Goal: Information Seeking & Learning: Learn about a topic

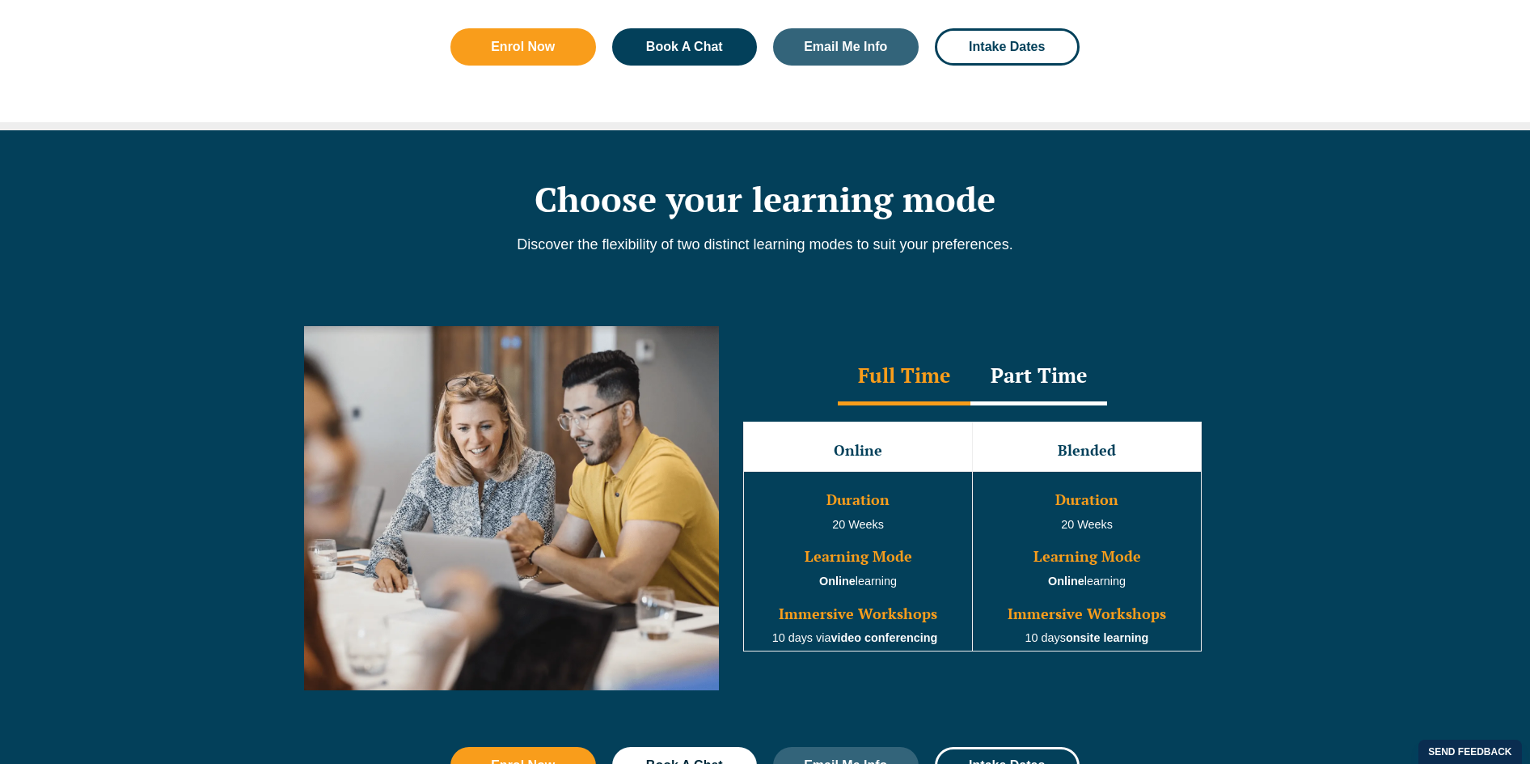
scroll to position [1375, 0]
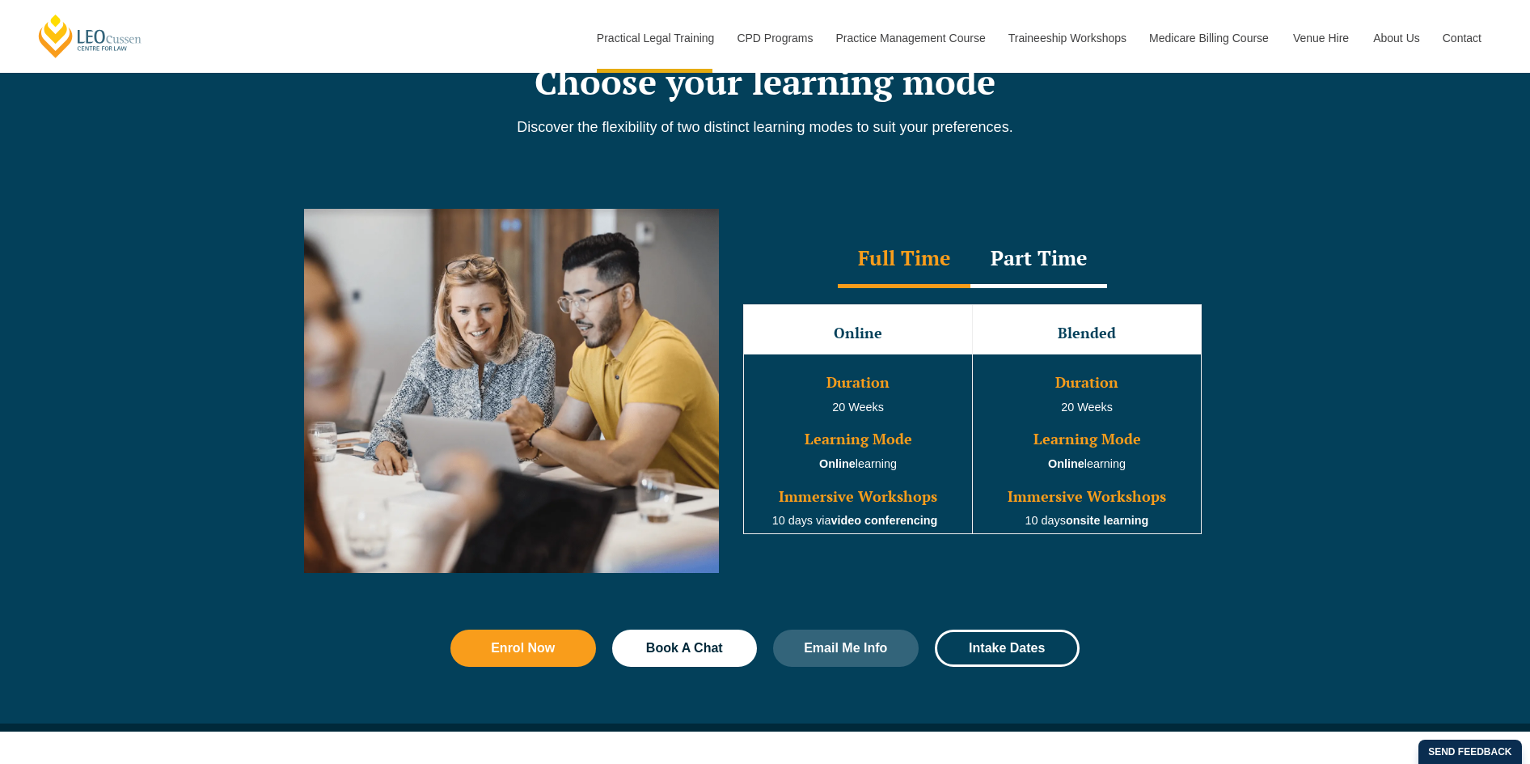
click at [1014, 264] on div "Part Time" at bounding box center [1039, 259] width 137 height 57
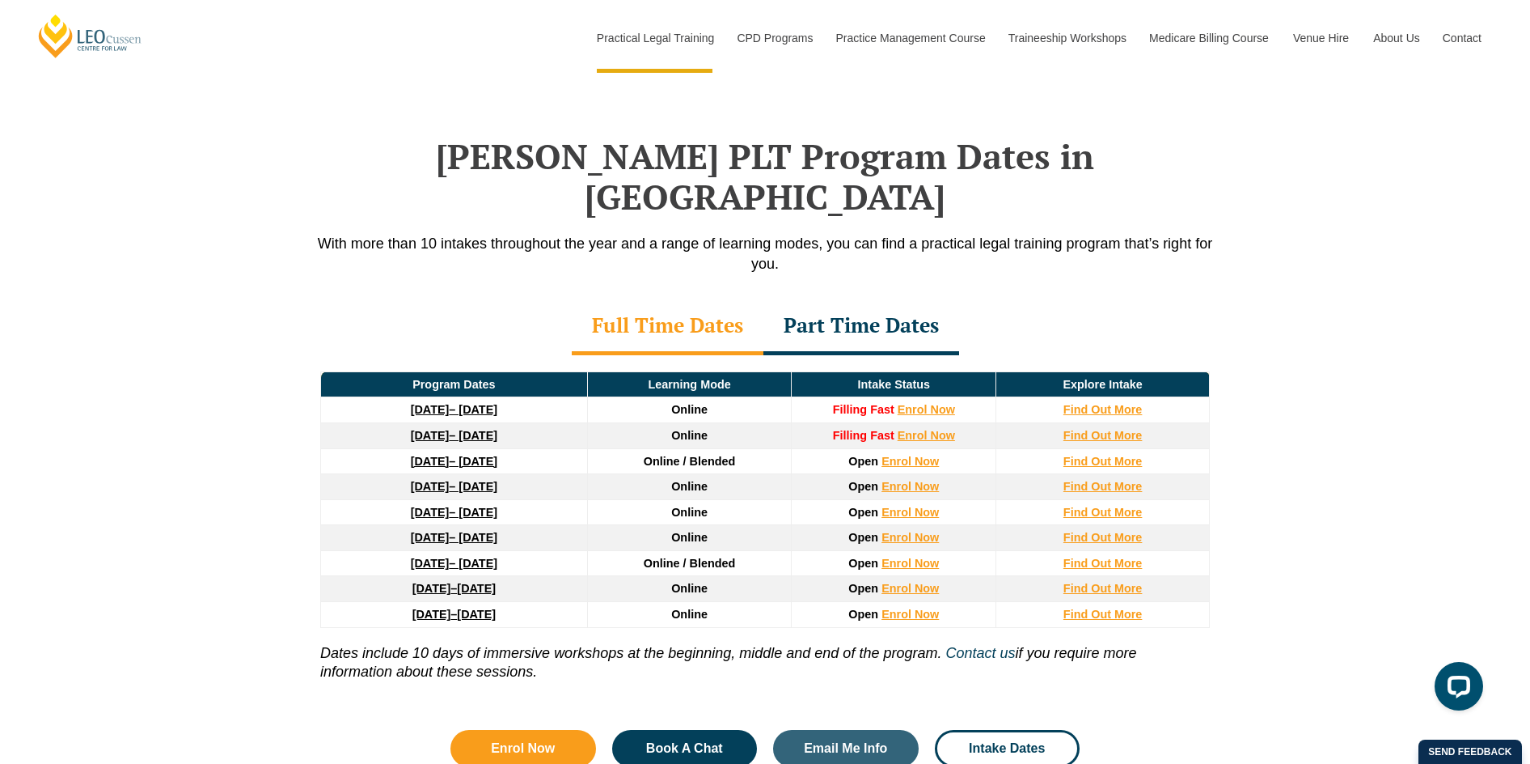
scroll to position [2022, 0]
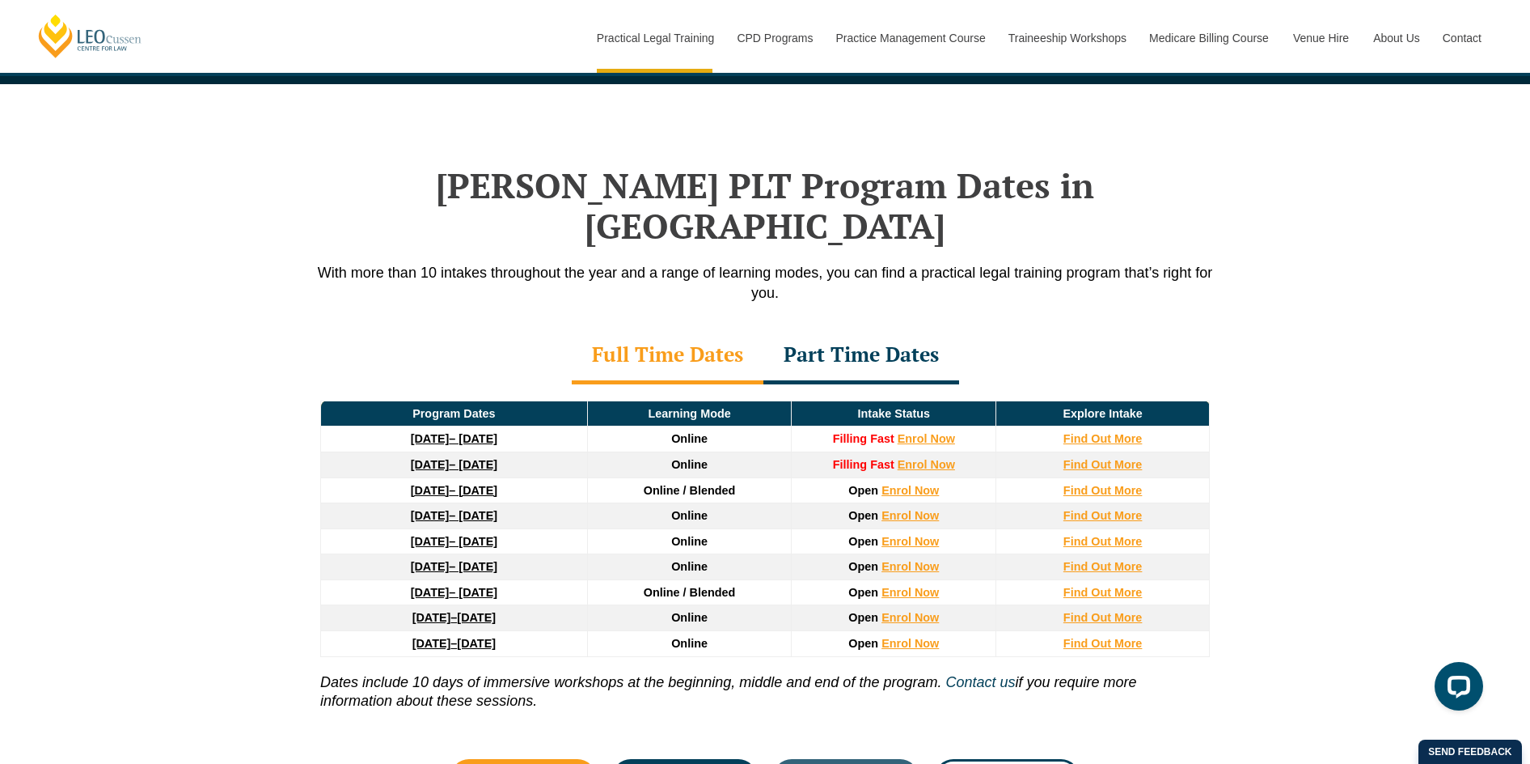
click at [827, 338] on div "Part Time Dates" at bounding box center [862, 356] width 196 height 57
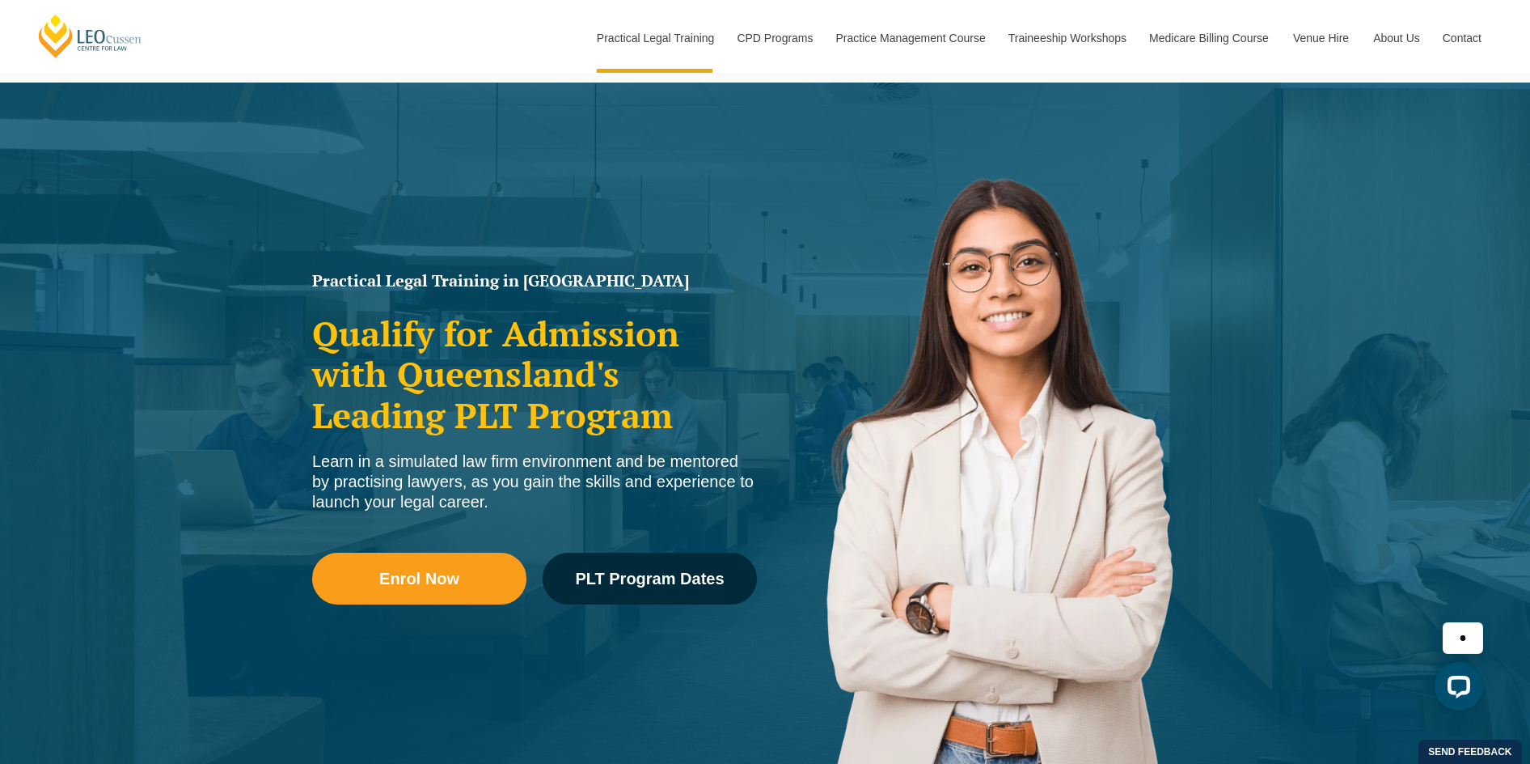
scroll to position [0, 0]
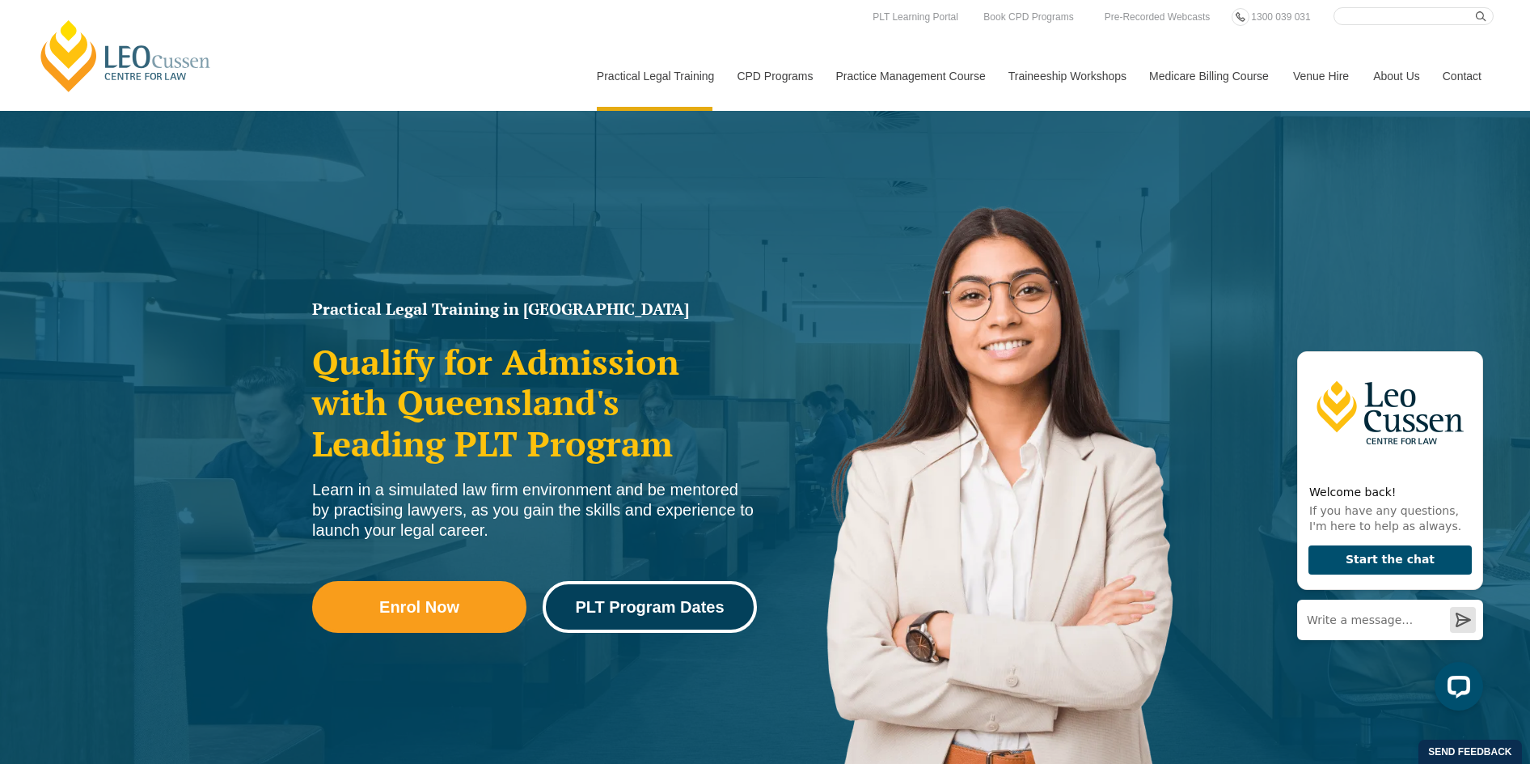
click at [686, 607] on span "PLT Program Dates" at bounding box center [649, 607] width 149 height 16
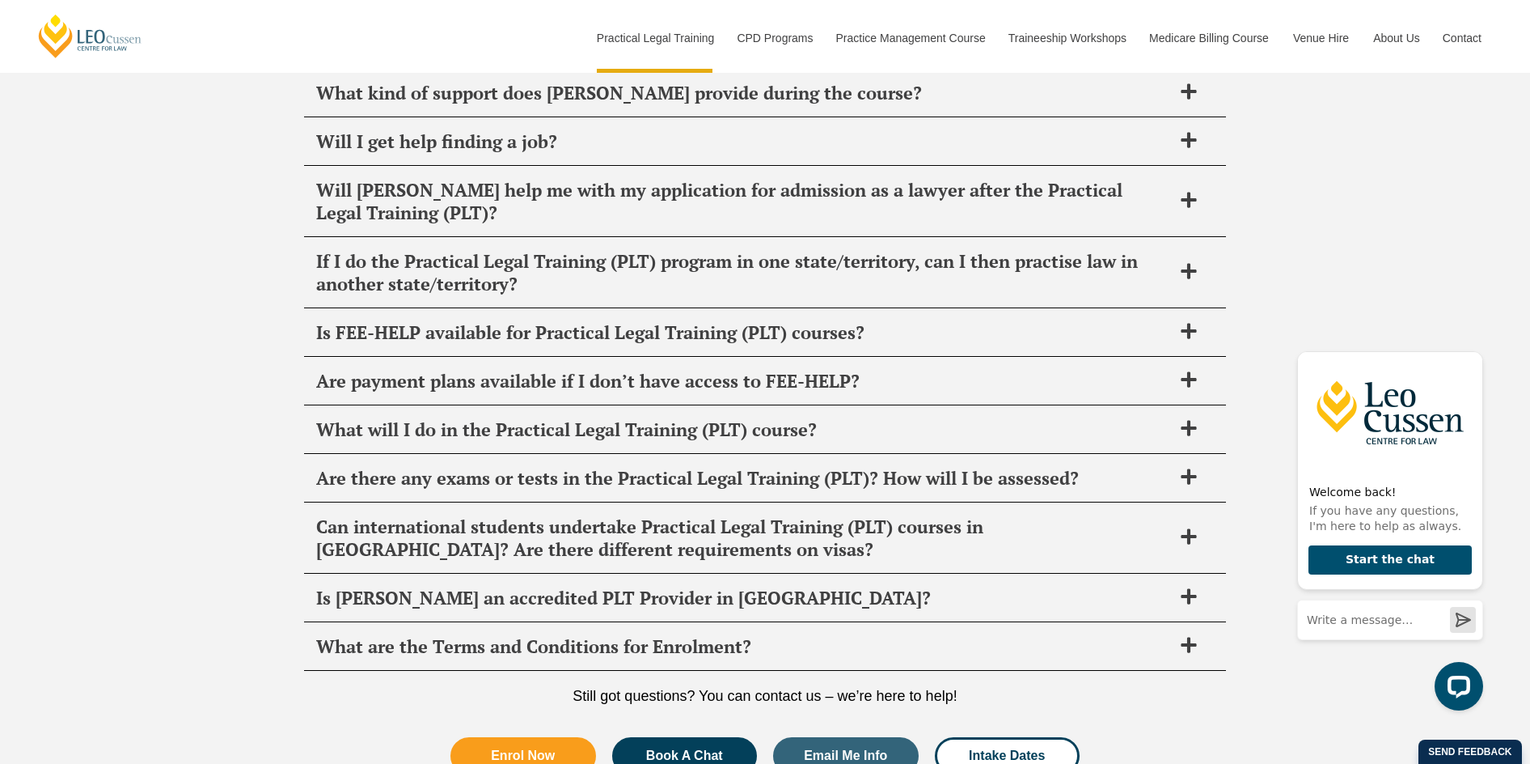
scroll to position [7530, 0]
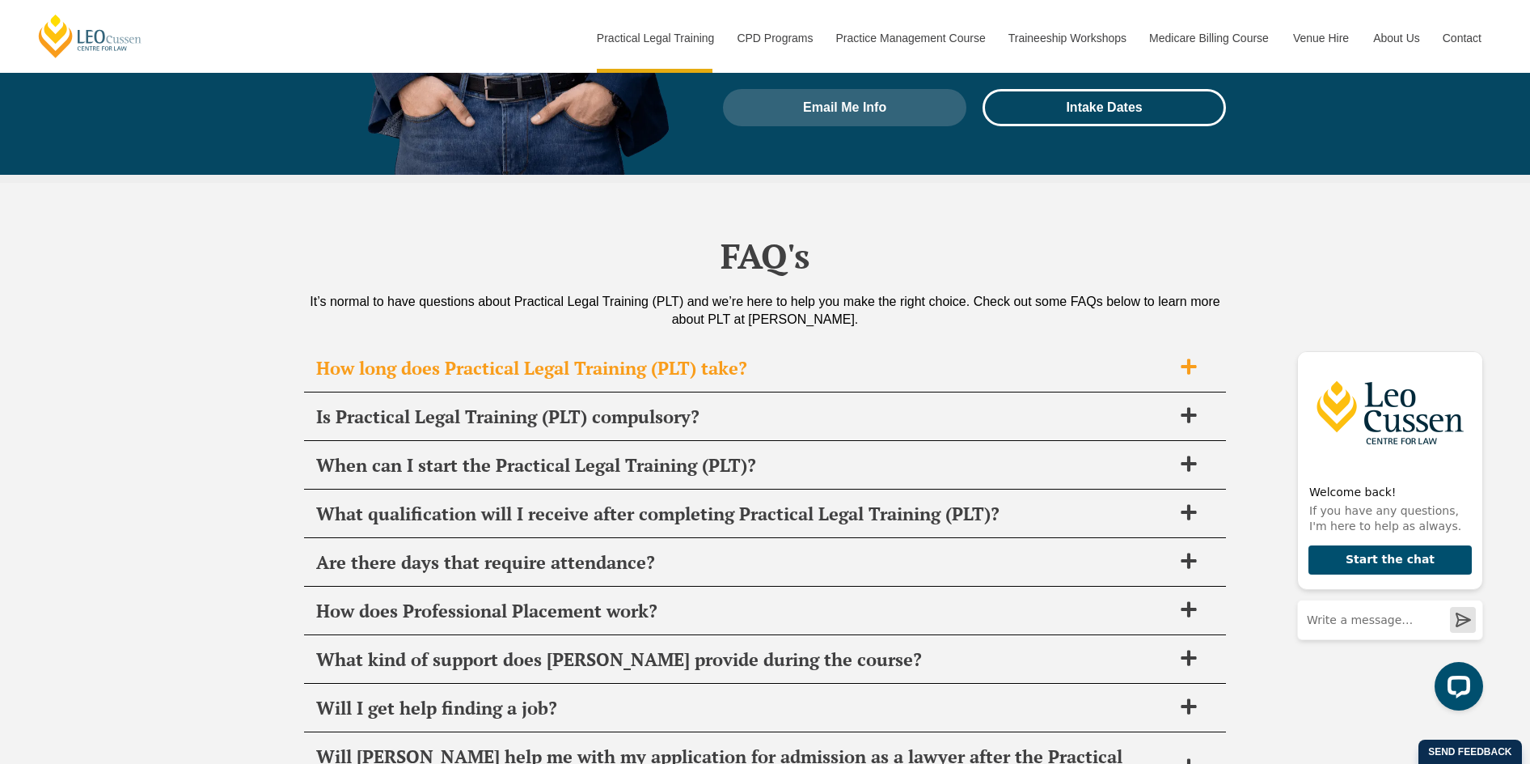
drag, startPoint x: 1212, startPoint y: 216, endPoint x: 1197, endPoint y: 225, distance: 17.1
click at [1204, 345] on div "How long does Practical Legal Training (PLT) take?" at bounding box center [765, 369] width 922 height 48
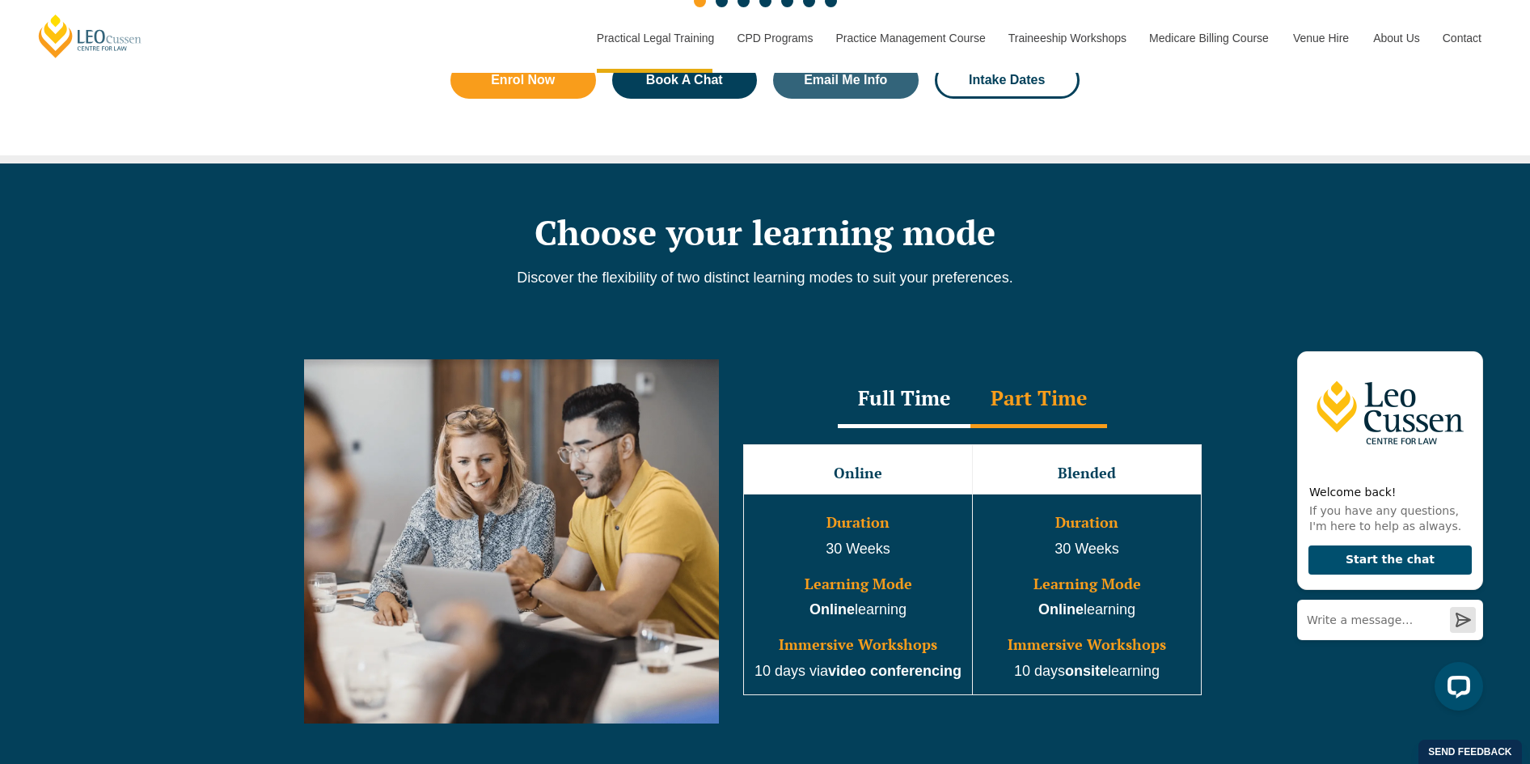
scroll to position [1615, 0]
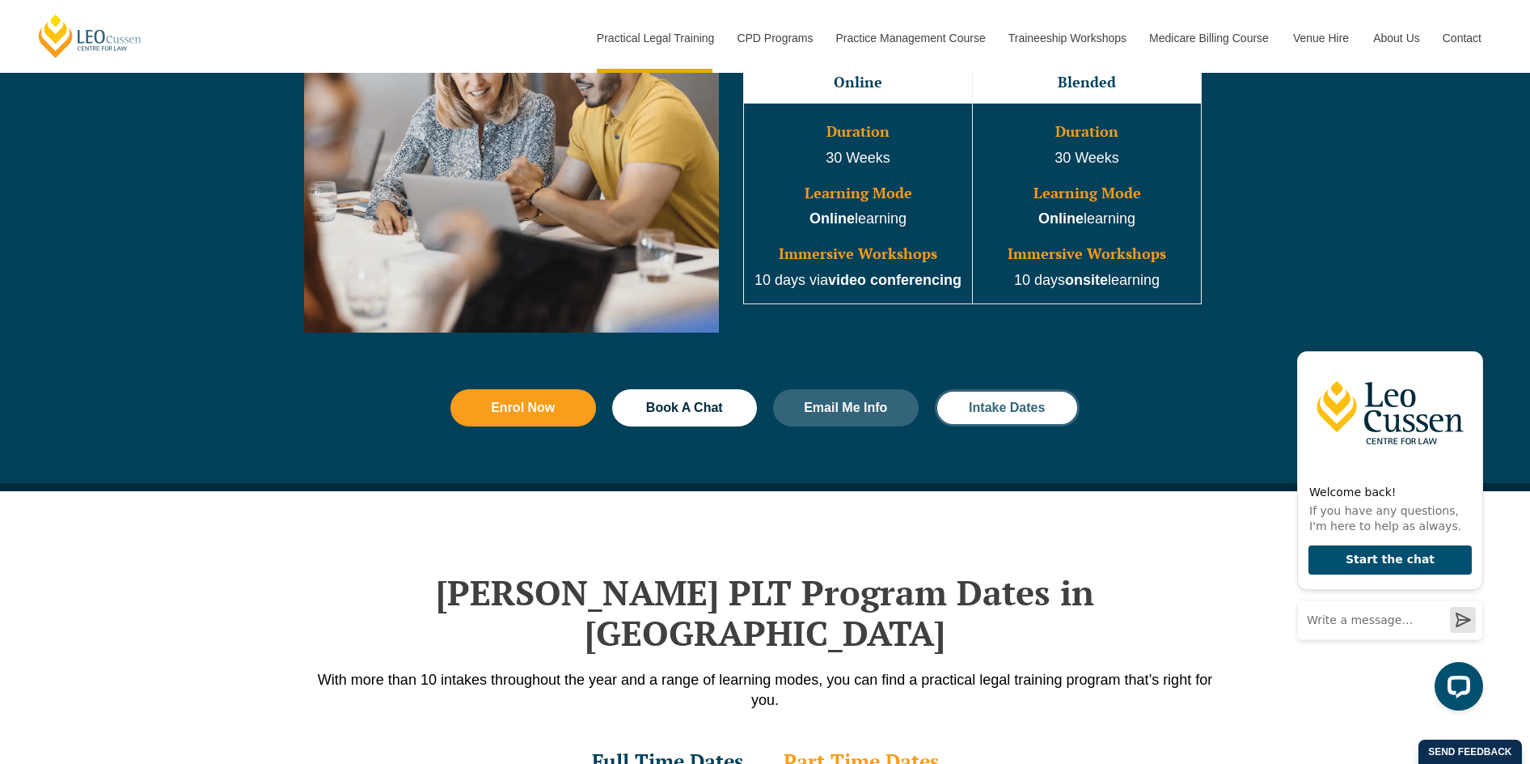
click at [1005, 406] on span "Intake Dates" at bounding box center [1007, 407] width 76 height 13
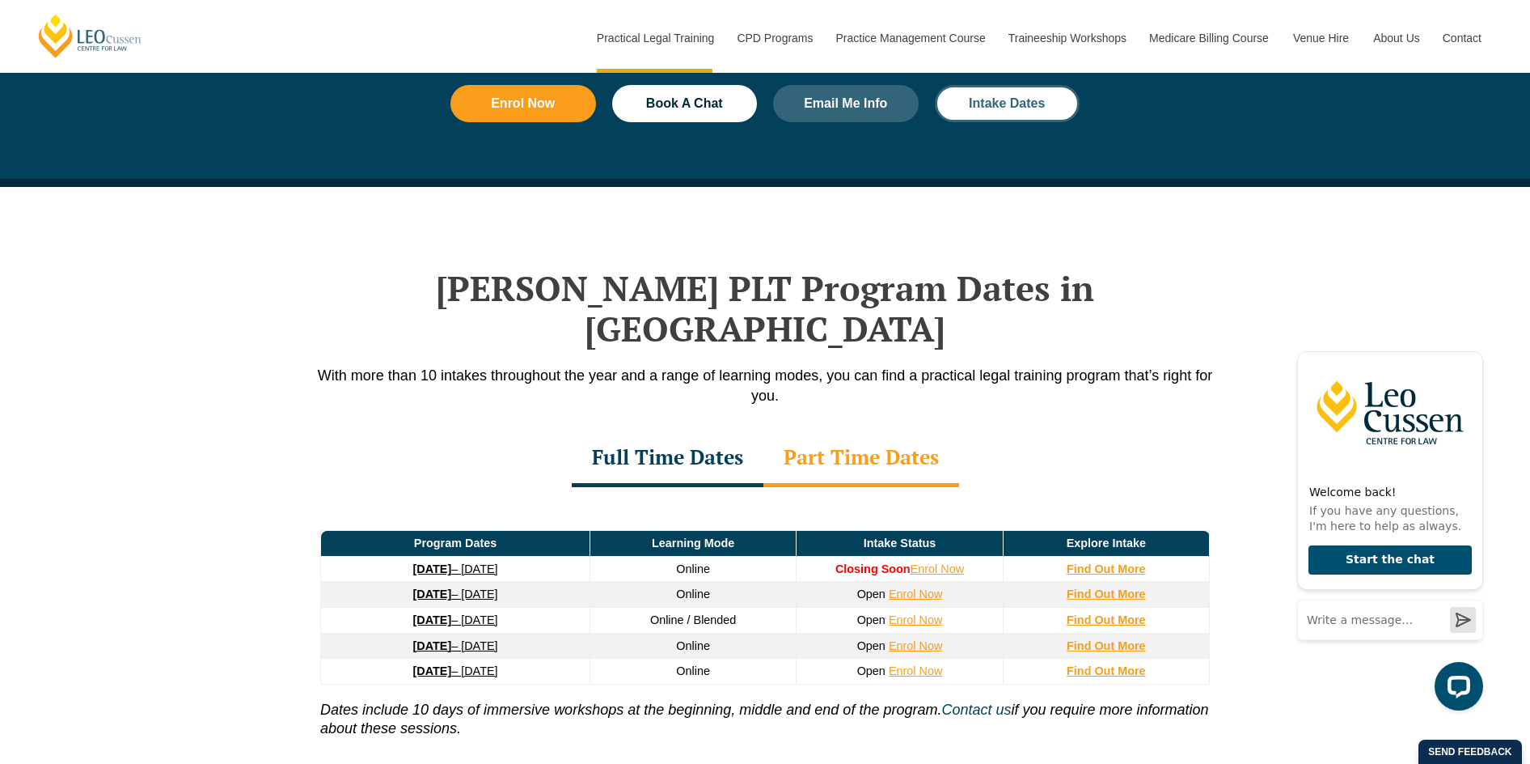
scroll to position [2111, 0]
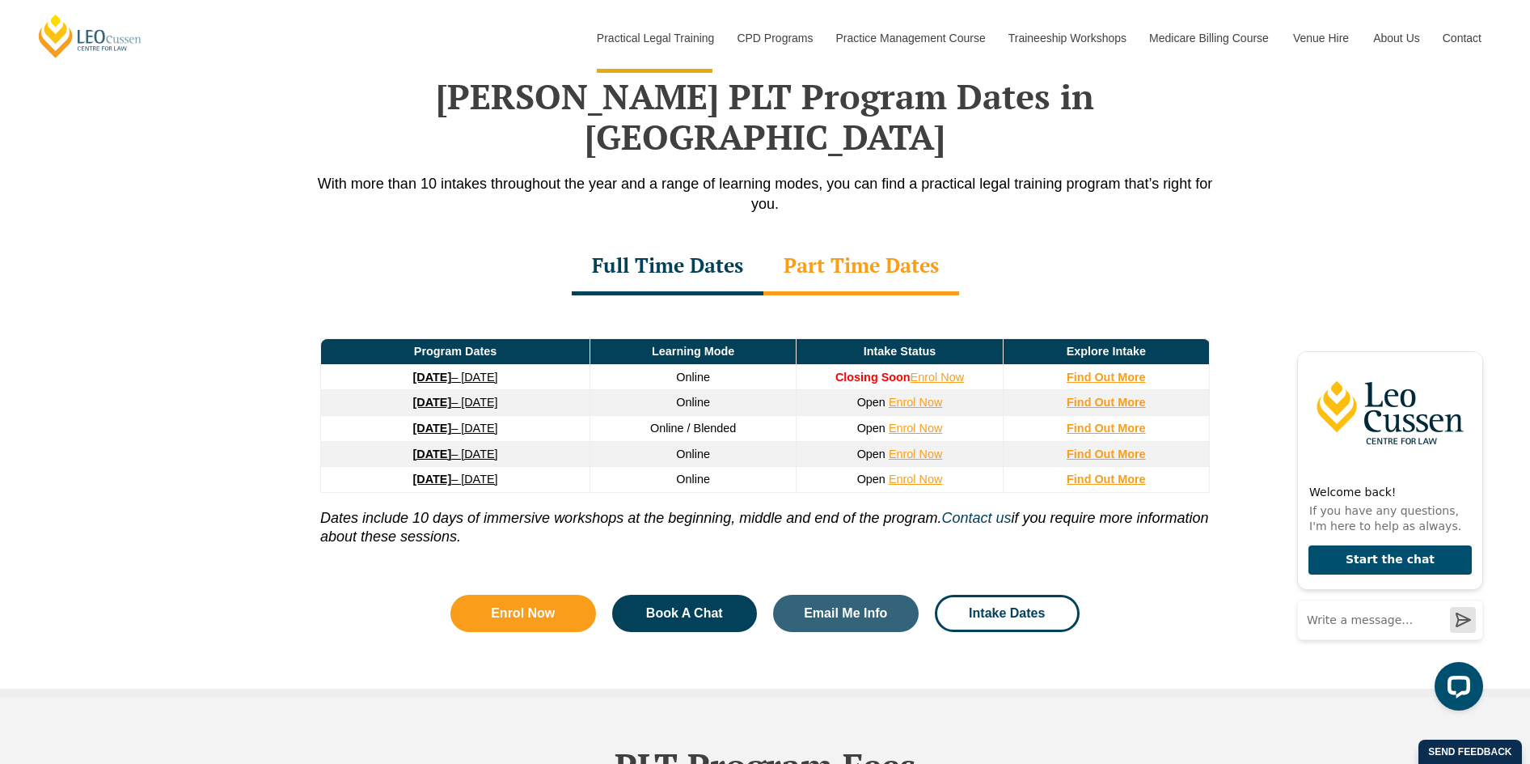
click at [484, 370] on link "8 September 2025 – 17 April 2026" at bounding box center [455, 376] width 85 height 13
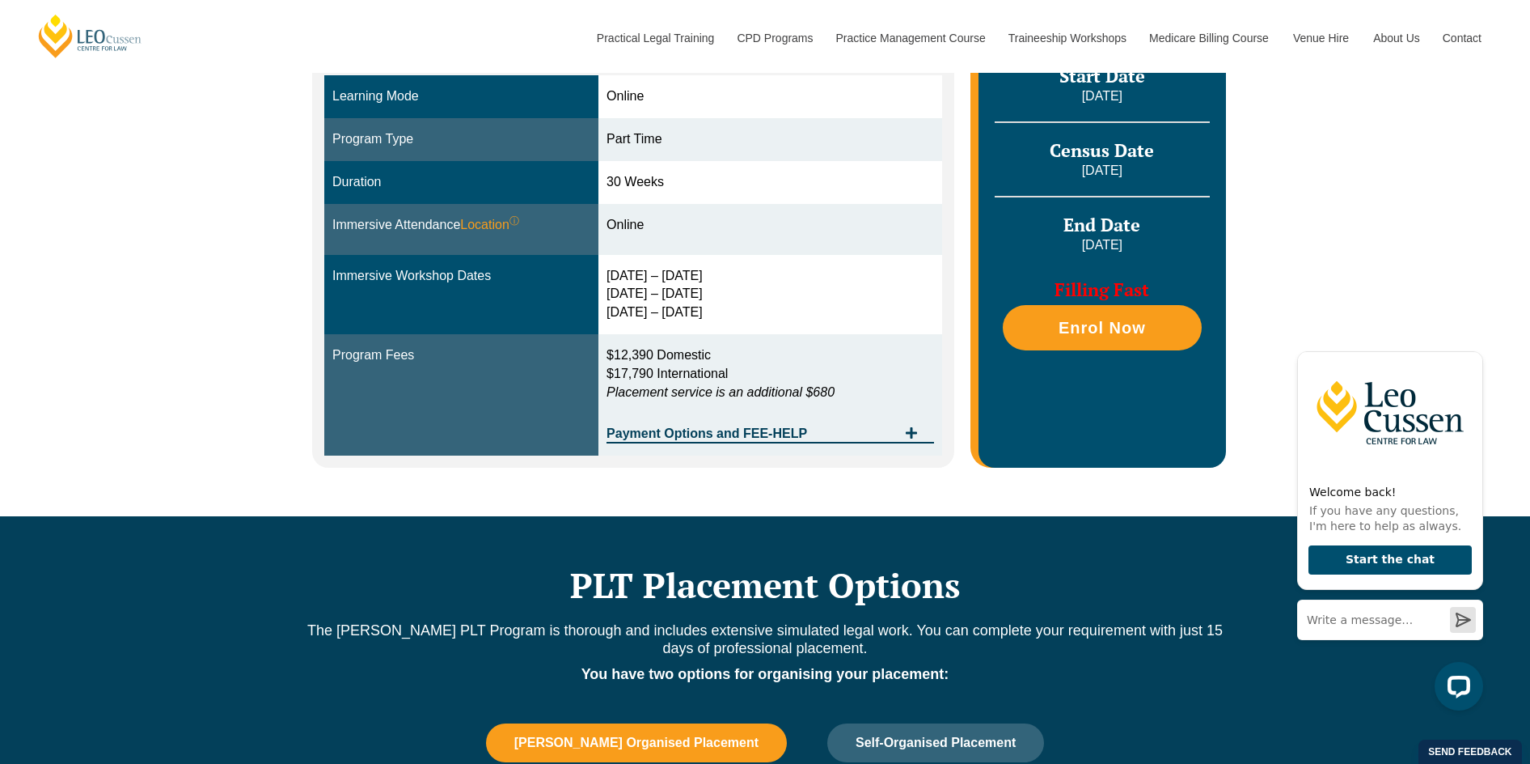
click at [915, 427] on icon "Tabs. Open items with Enter or Space, close with Escape and navigate using the …" at bounding box center [911, 432] width 11 height 11
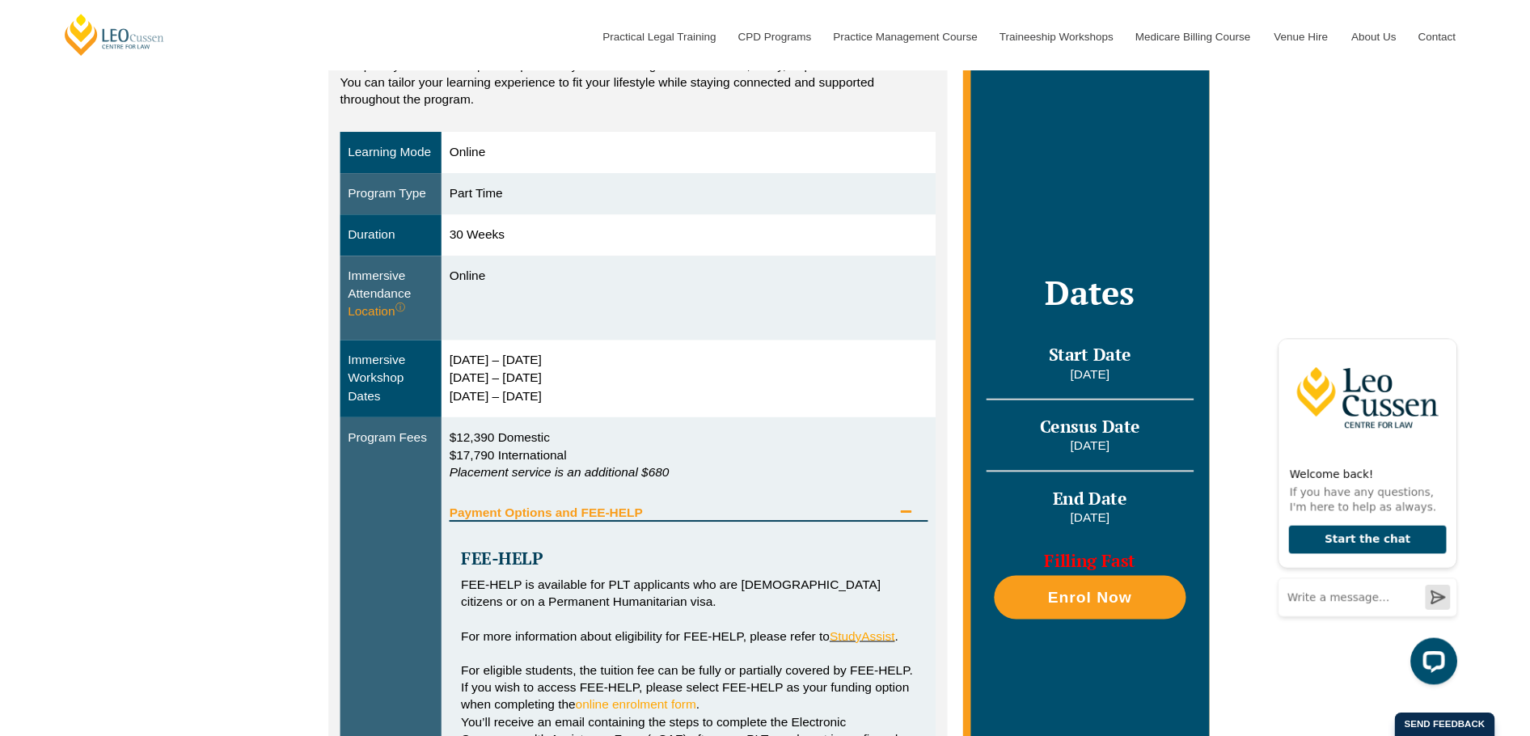
scroll to position [324, 0]
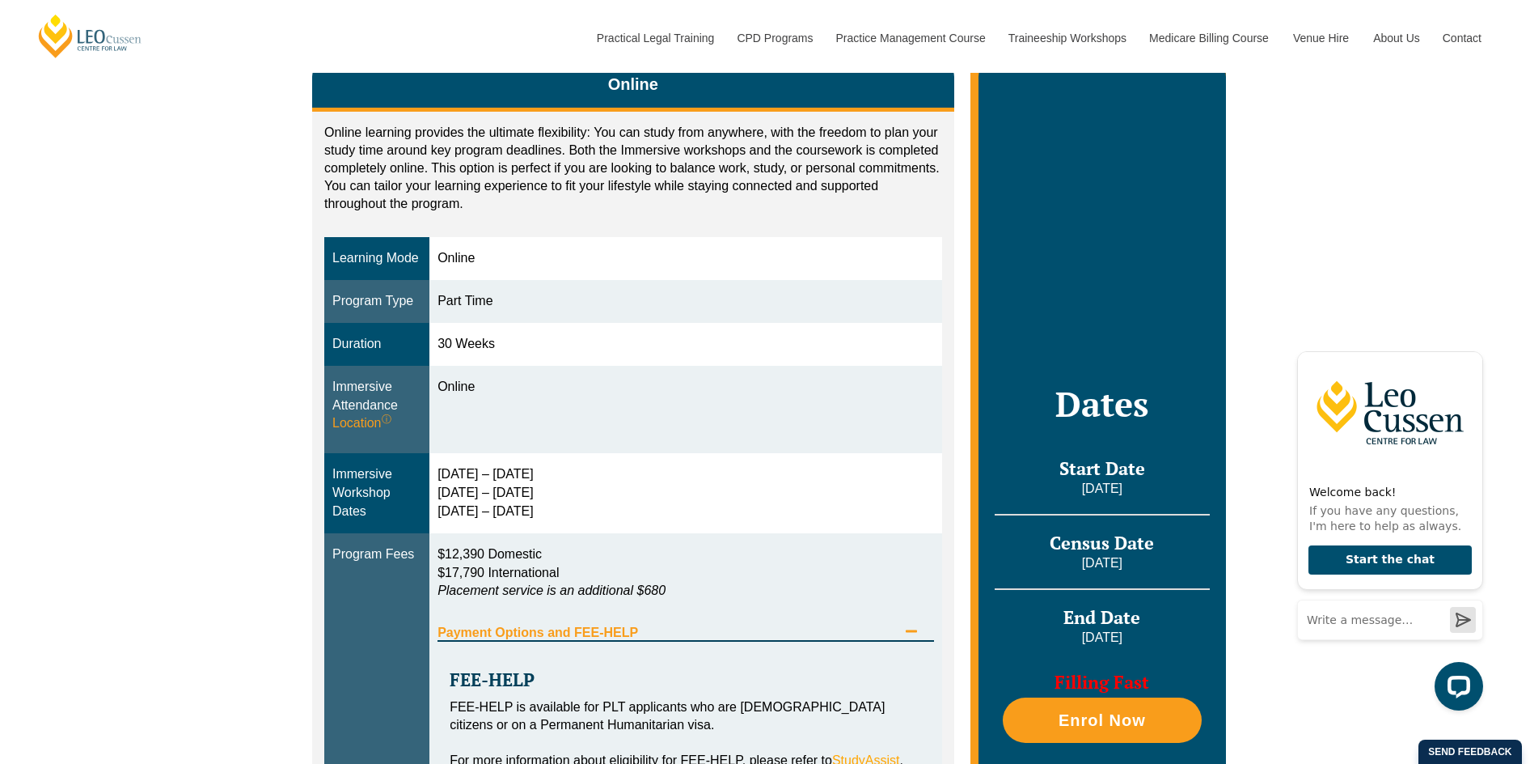
click at [400, 545] on div "Program Fees" at bounding box center [376, 554] width 89 height 19
click at [396, 486] on div "Immersive Workshop Dates" at bounding box center [376, 493] width 89 height 56
click at [383, 391] on div "Immersive Attendance Location ⓘ You will participate in three key ‘Immersives’ …" at bounding box center [376, 406] width 89 height 56
click at [397, 496] on div "Immersive Workshop Dates" at bounding box center [376, 493] width 89 height 56
drag, startPoint x: 535, startPoint y: 490, endPoint x: 434, endPoint y: 460, distance: 105.4
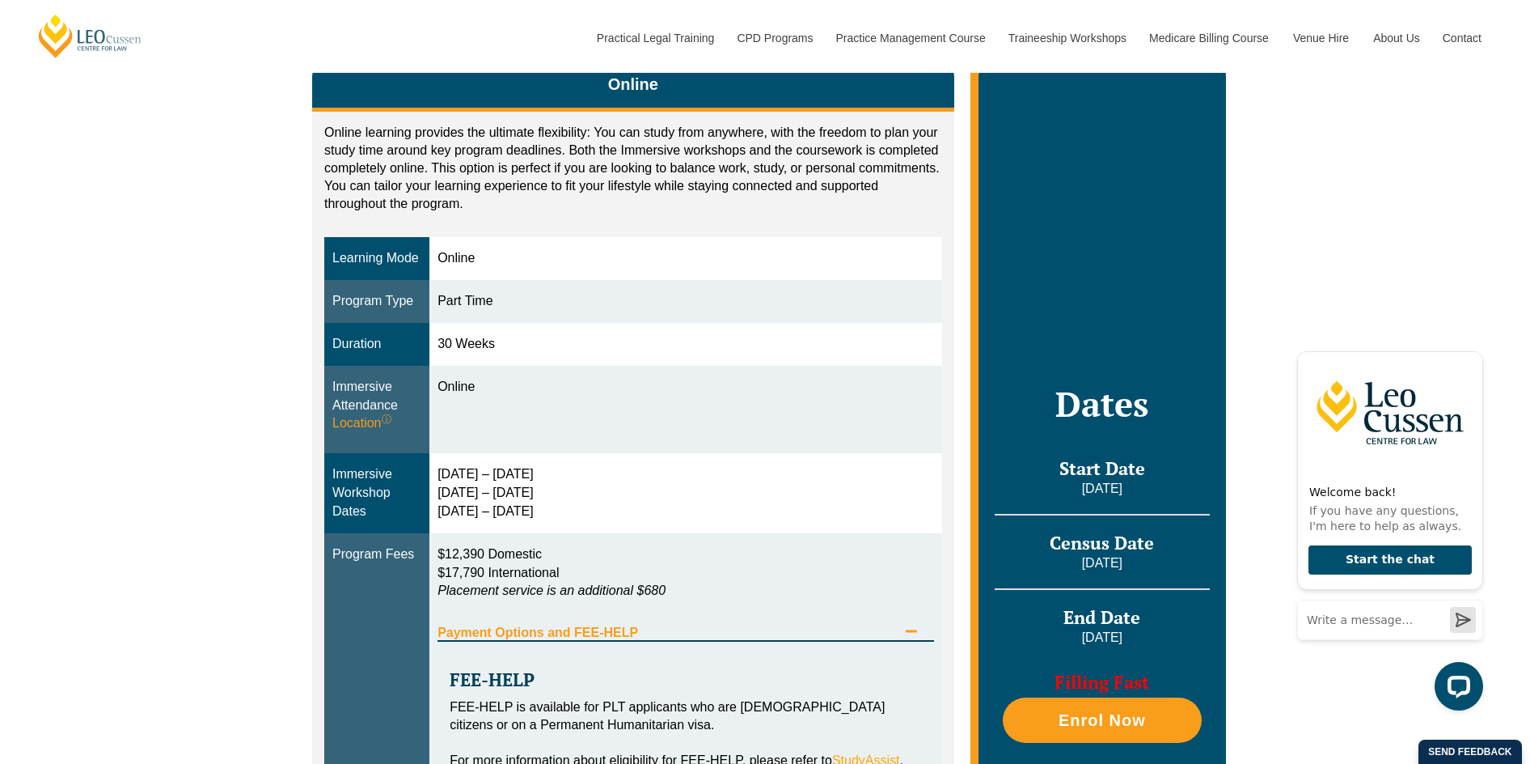
click at [434, 460] on td "22 – 25 Sept 2025 28 – 30 Jan 2026 8 – 10 April 2026" at bounding box center [685, 493] width 513 height 80
click at [605, 491] on div "22 – 25 Sept 2025 28 – 30 Jan 2026 8 – 10 April 2026" at bounding box center [686, 493] width 497 height 56
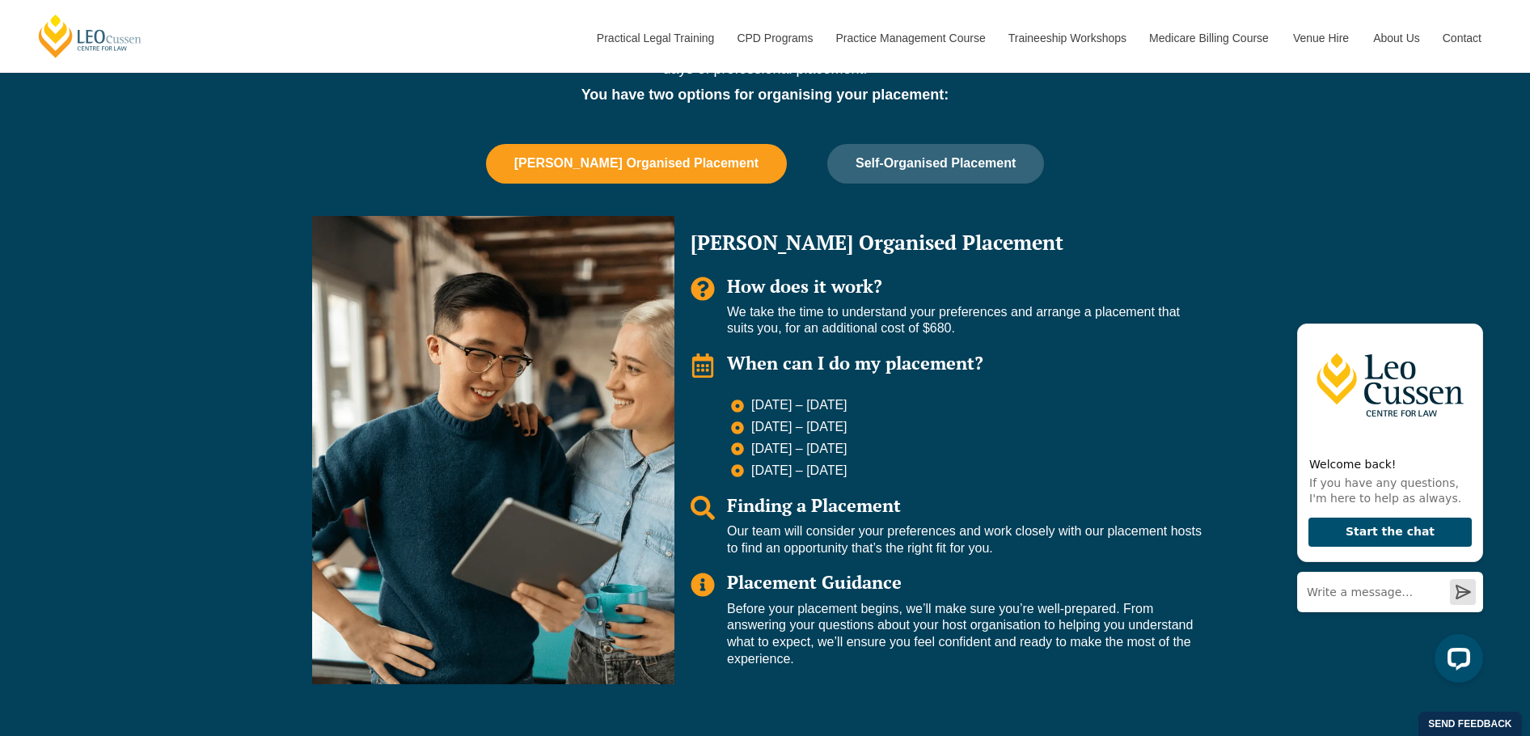
scroll to position [1537, 0]
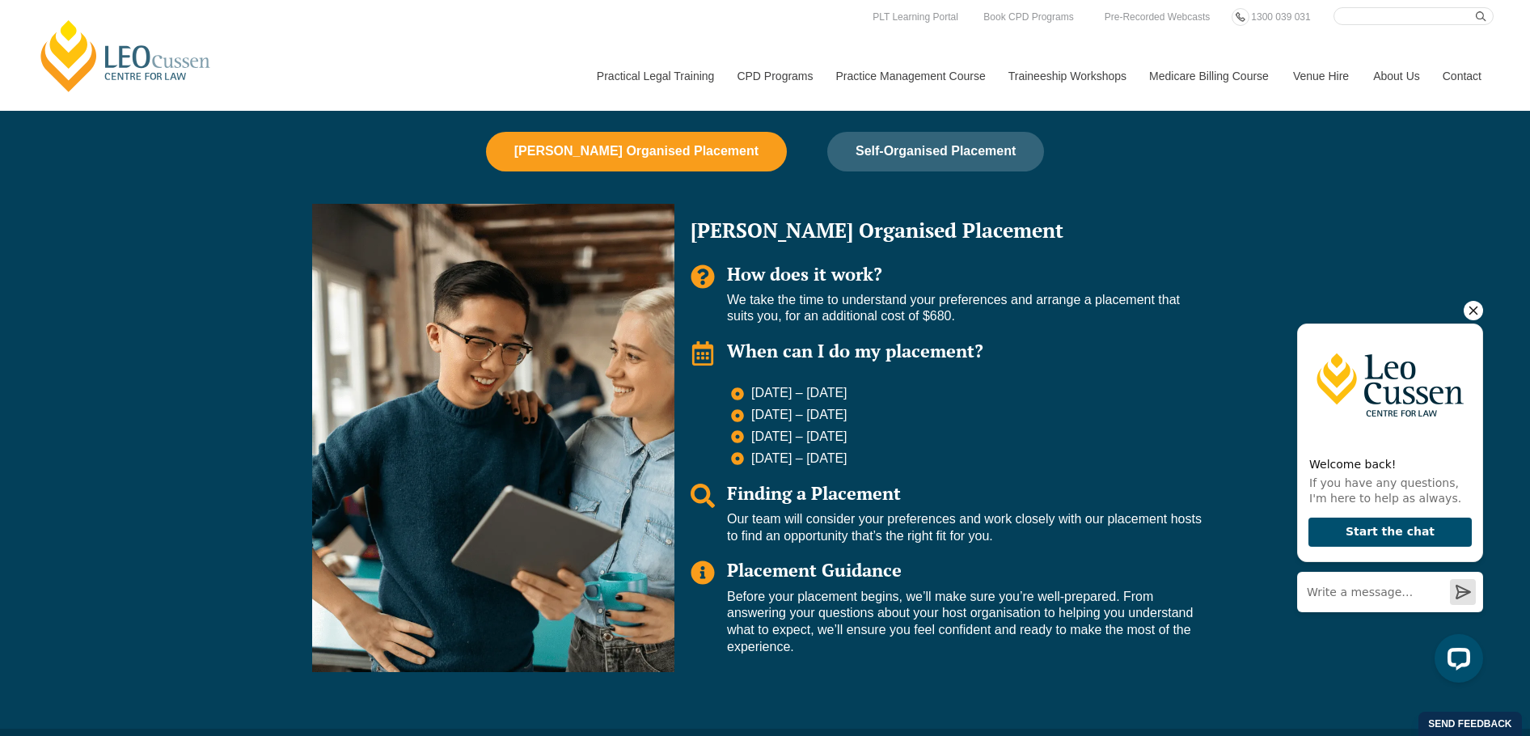
click at [1472, 302] on icon "Hide greeting" at bounding box center [1473, 310] width 19 height 19
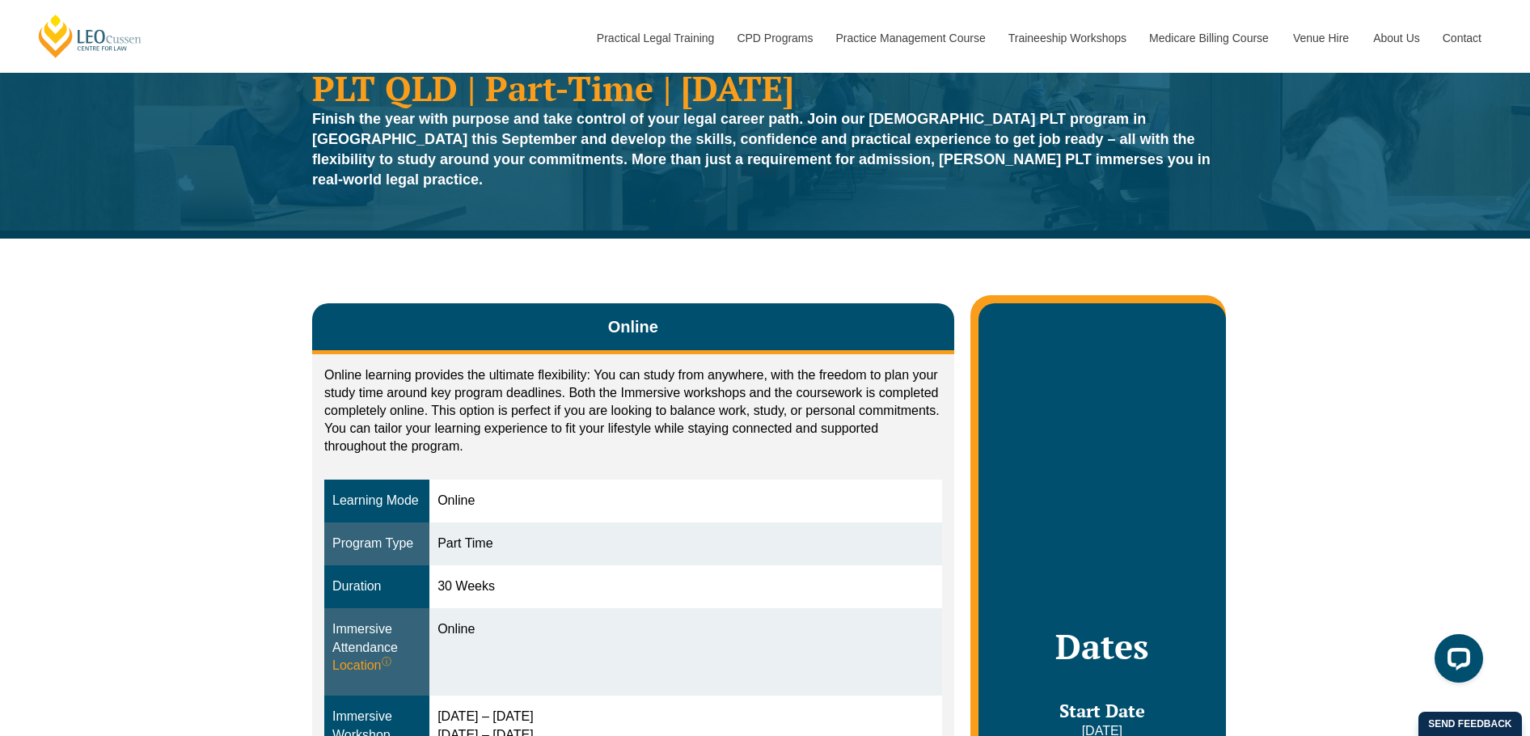
scroll to position [0, 0]
